Goal: Task Accomplishment & Management: Use online tool/utility

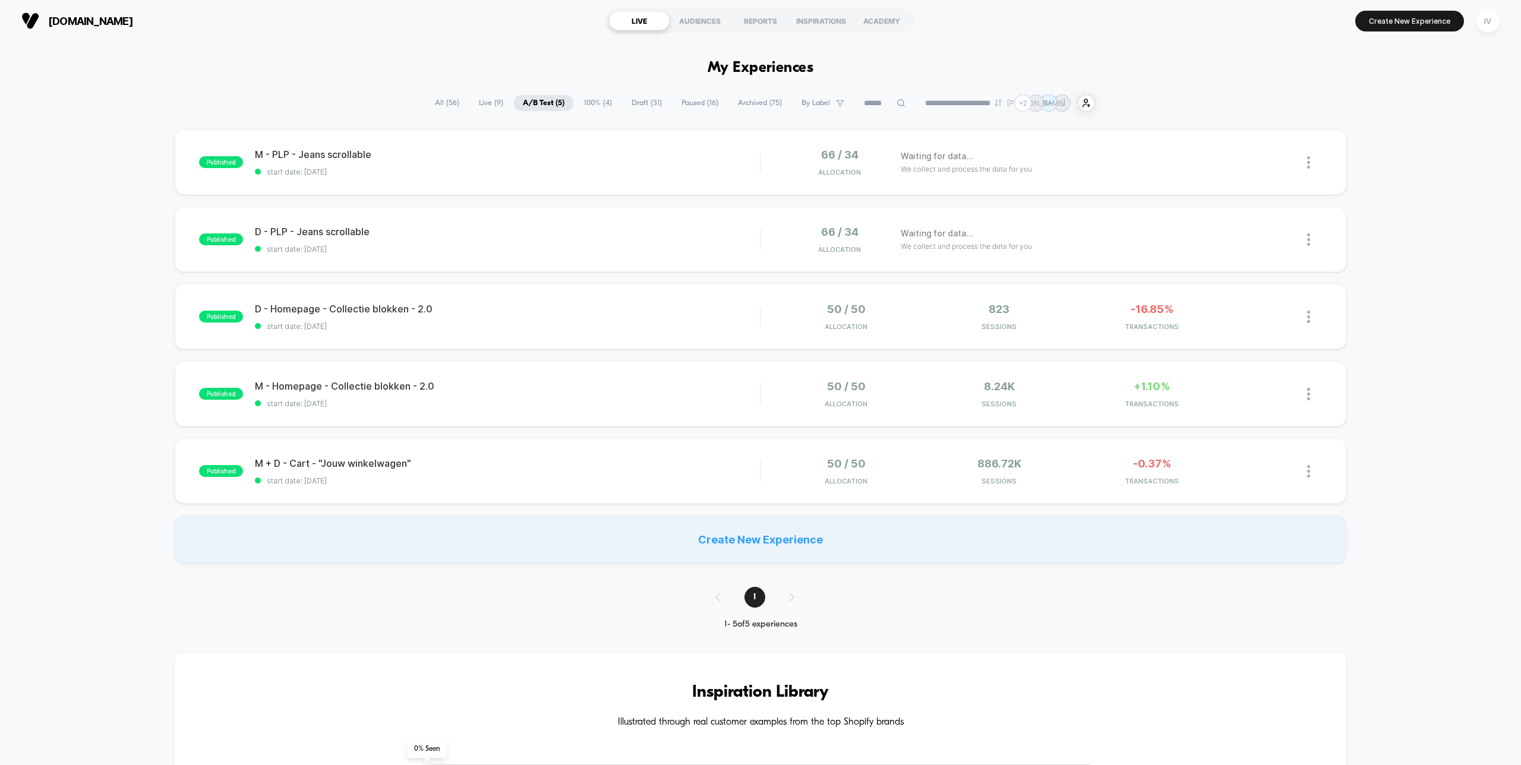
click at [661, 334] on div "published D - Homepage - Collectie blokken - 2.0 start date: [DATE] 50 / 50 All…" at bounding box center [760, 316] width 1171 height 65
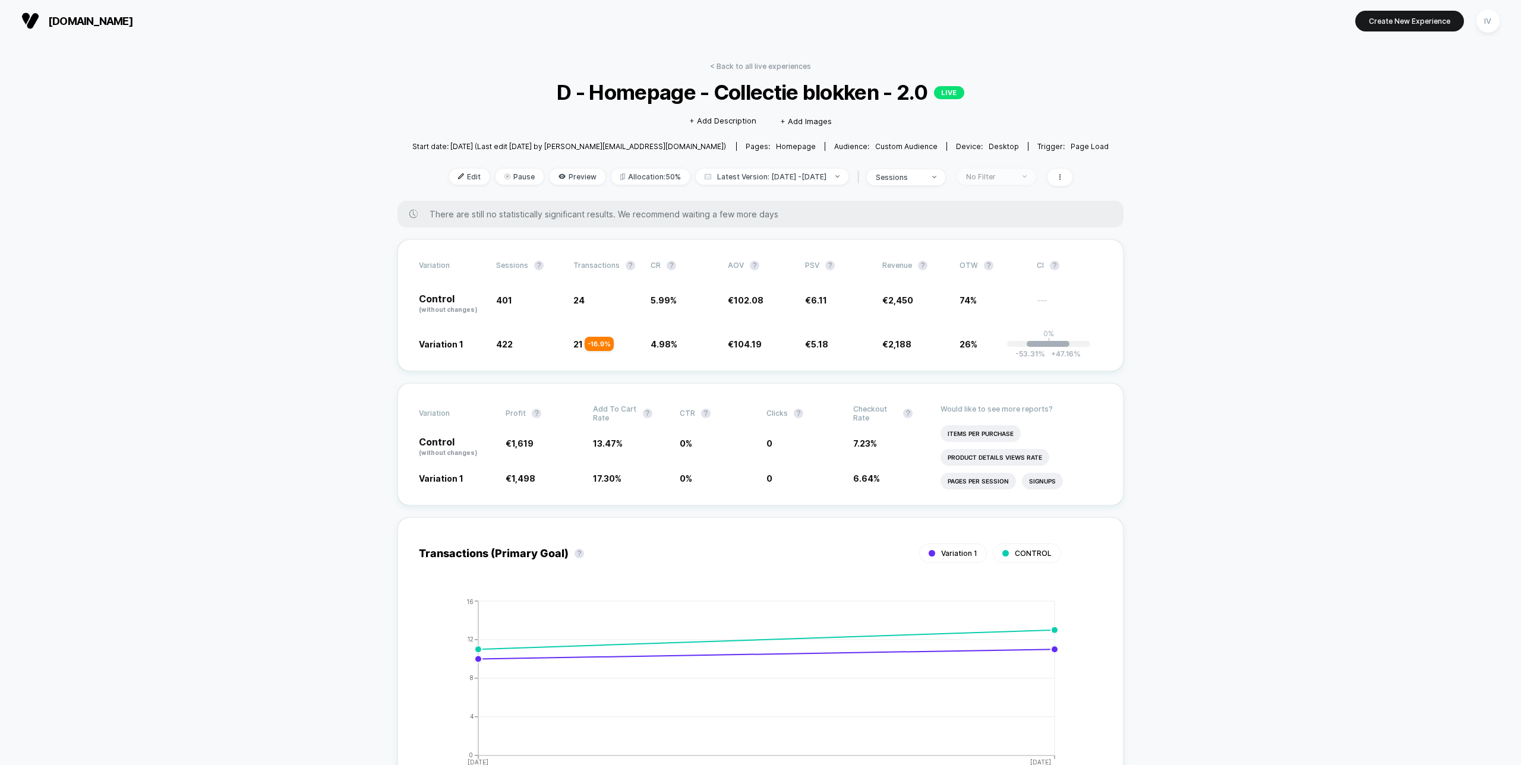
click at [1014, 173] on div "No Filter" at bounding box center [990, 176] width 48 height 9
click at [989, 292] on span "New Visitors" at bounding box center [995, 292] width 49 height 10
click at [1001, 343] on button "Save" at bounding box center [1006, 349] width 109 height 20
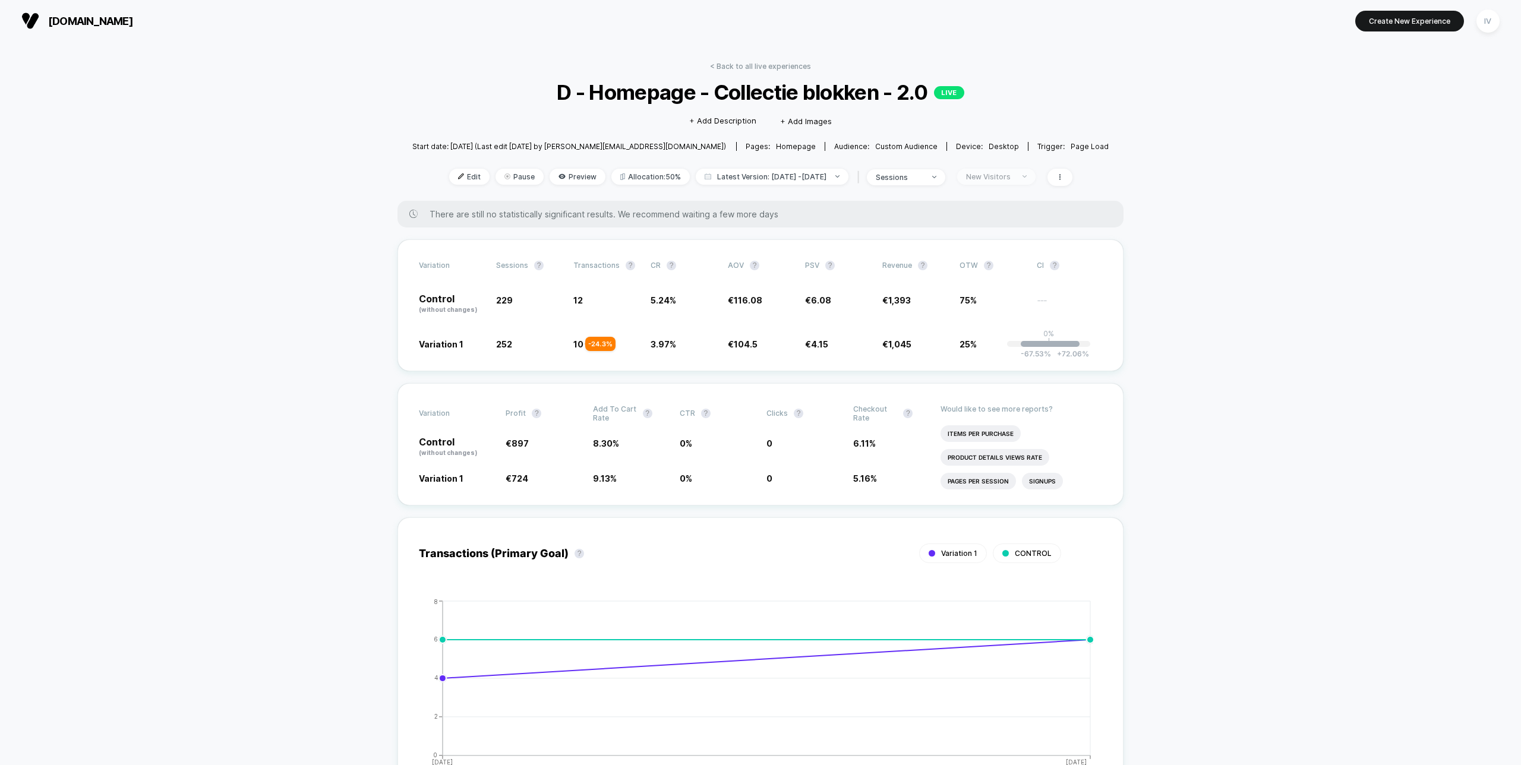
click at [1003, 175] on div "New Visitors" at bounding box center [990, 176] width 48 height 9
click at [1000, 264] on span "Returning Visitors" at bounding box center [1005, 268] width 69 height 10
click at [1011, 353] on button "Save" at bounding box center [1006, 349] width 109 height 20
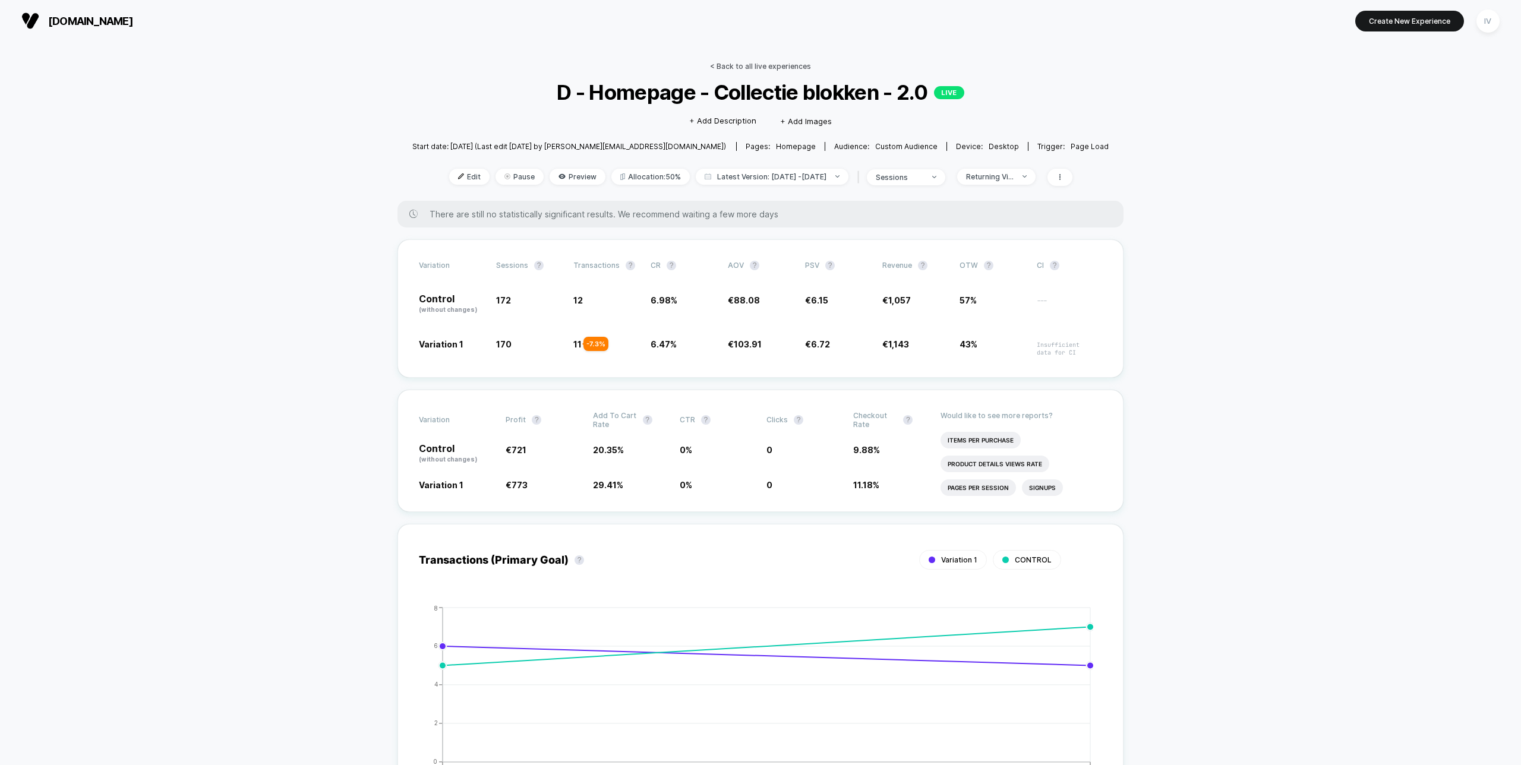
click at [770, 67] on link "< Back to all live experiences" at bounding box center [760, 66] width 101 height 9
